Goal: Navigation & Orientation: Go to known website

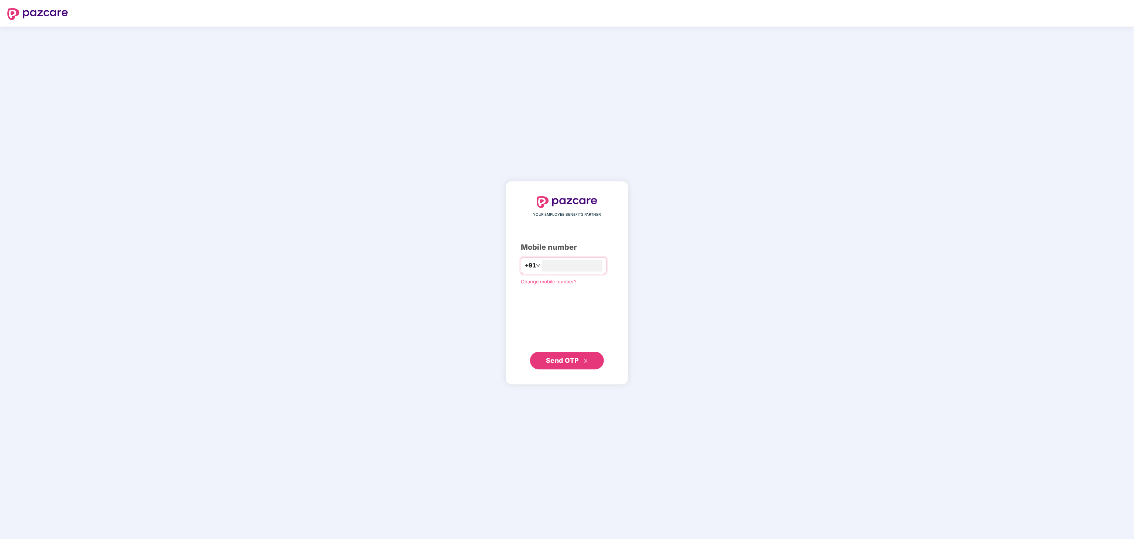
type input "*"
type input "**********"
click at [570, 354] on button "Send OTP" at bounding box center [567, 360] width 74 height 18
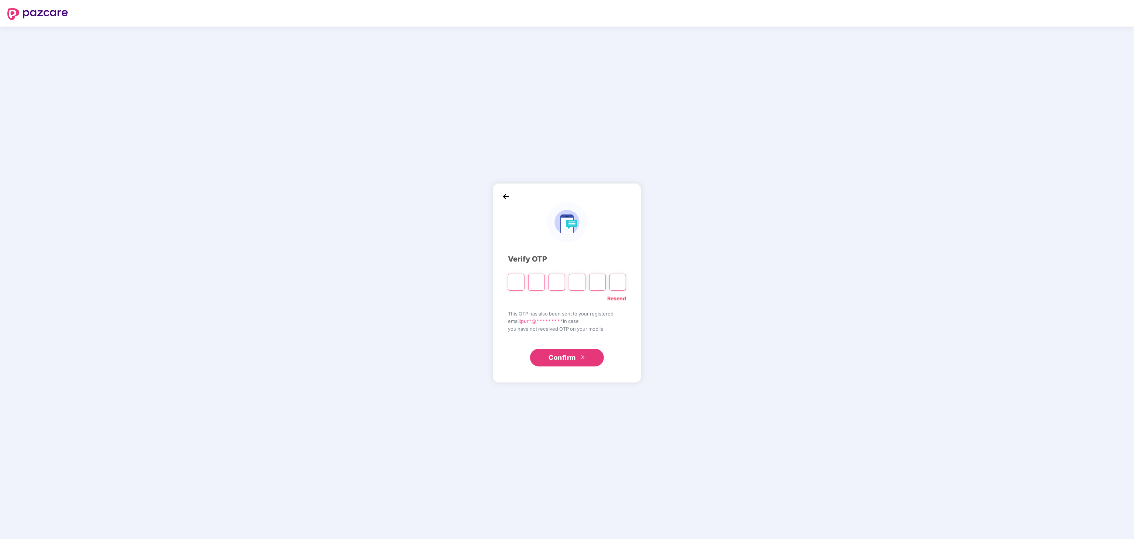
type input "*"
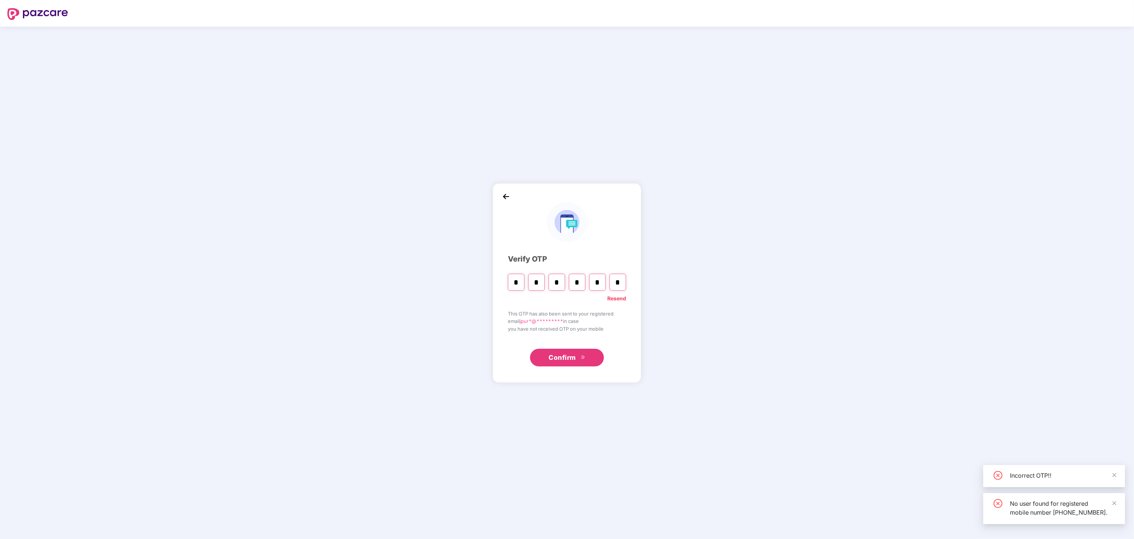
type input "*"
click at [570, 354] on span "Confirm" at bounding box center [561, 357] width 27 height 10
click at [601, 285] on input "*" at bounding box center [597, 282] width 17 height 17
type input "*"
click at [619, 287] on input "Digit 6" at bounding box center [617, 282] width 17 height 17
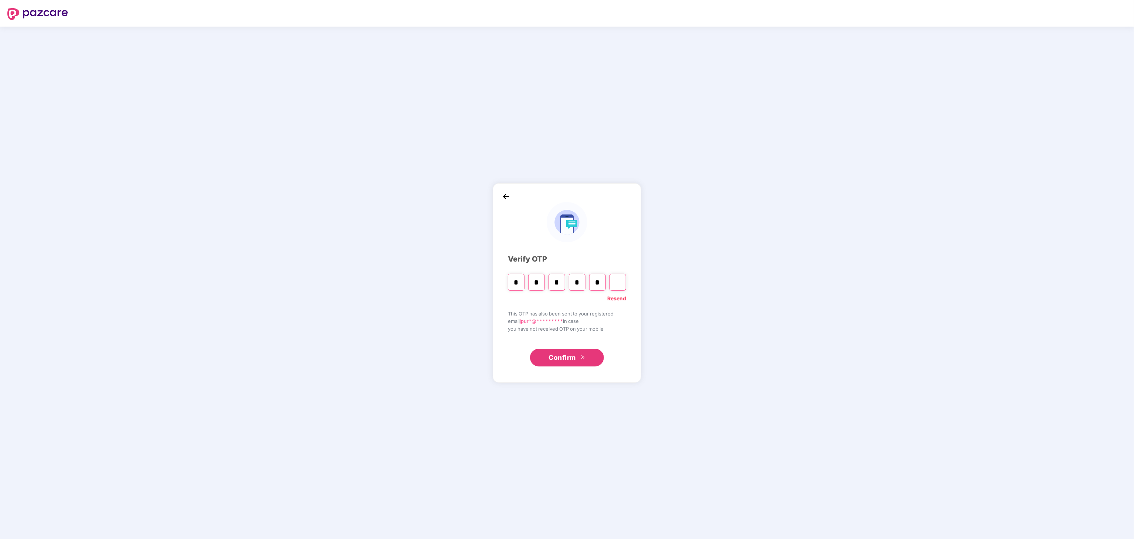
type input "*"
